Goal: Use online tool/utility: Utilize a website feature to perform a specific function

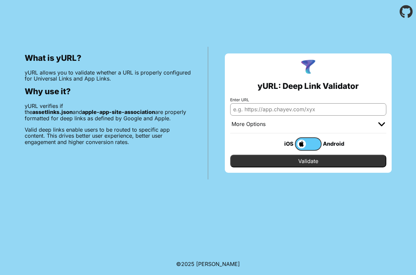
click at [301, 140] on span at bounding box center [301, 143] width 10 height 9
click at [0, 0] on input "checkbox" at bounding box center [0, 0] width 0 height 0
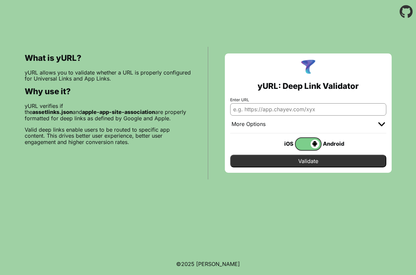
click at [314, 143] on span at bounding box center [308, 143] width 24 height 9
click at [0, 0] on input "checkbox" at bounding box center [0, 0] width 0 height 0
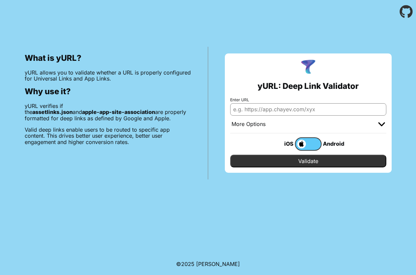
click at [304, 142] on span at bounding box center [301, 143] width 10 height 9
click at [0, 0] on input "checkbox" at bounding box center [0, 0] width 0 height 0
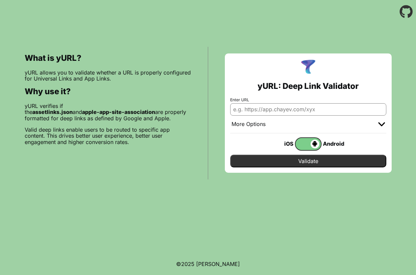
click at [320, 142] on label at bounding box center [308, 143] width 27 height 13
click at [0, 0] on input "checkbox" at bounding box center [0, 0] width 0 height 0
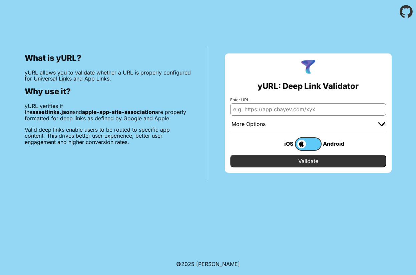
click at [298, 144] on span at bounding box center [301, 143] width 10 height 9
click at [0, 0] on input "checkbox" at bounding box center [0, 0] width 0 height 0
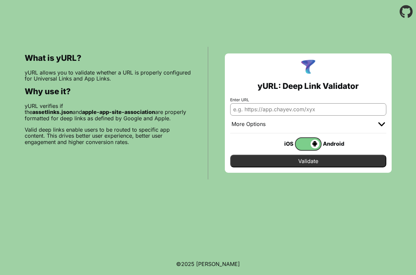
click at [308, 108] on input "Enter URL" at bounding box center [308, 109] width 156 height 12
type input "[DOMAIN_NAME][PERSON_NAME]"
click at [303, 160] on input "Validate" at bounding box center [308, 161] width 156 height 13
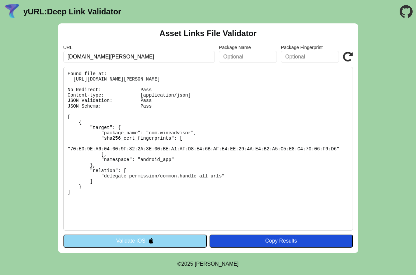
click at [169, 239] on button "Validate iOS" at bounding box center [135, 240] width 144 height 13
